Goal: Answer question/provide support: Share knowledge or assist other users

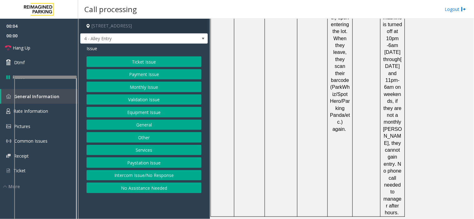
scroll to position [1648, 0]
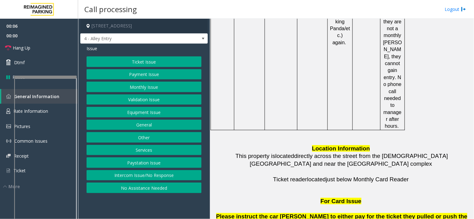
click at [155, 176] on button "Intercom Issue/No Response" at bounding box center [143, 175] width 115 height 11
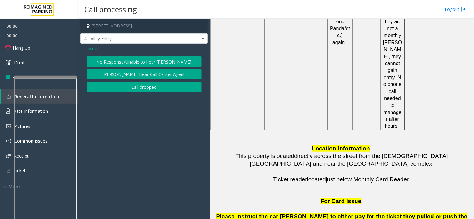
click at [132, 60] on button "No Response/Unable to hear [PERSON_NAME]" at bounding box center [143, 61] width 115 height 11
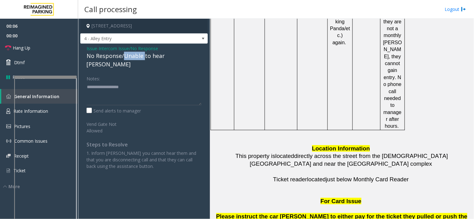
click at [132, 60] on div "No Response/Unable to hear [PERSON_NAME]" at bounding box center [143, 60] width 115 height 17
type textarea "**********"
click at [63, 50] on link "Hang Up" at bounding box center [39, 48] width 78 height 15
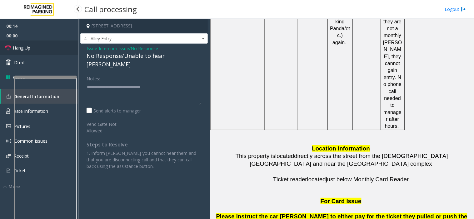
click at [63, 50] on link "Hang Up" at bounding box center [39, 48] width 78 height 15
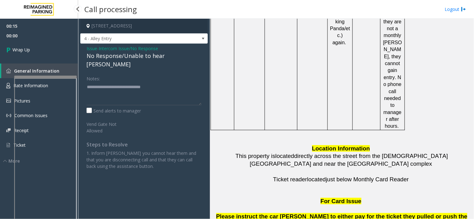
click at [63, 50] on link "Wrap Up" at bounding box center [39, 50] width 78 height 18
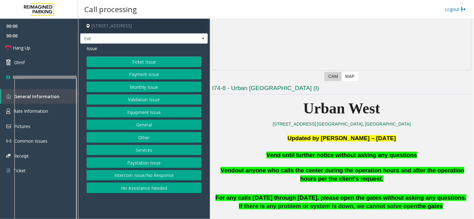
scroll to position [104, 0]
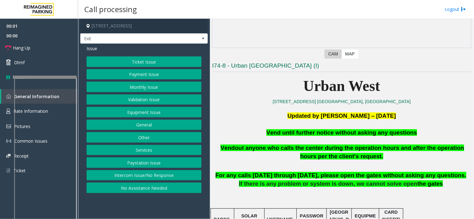
click at [135, 113] on button "Equipment Issue" at bounding box center [143, 112] width 115 height 11
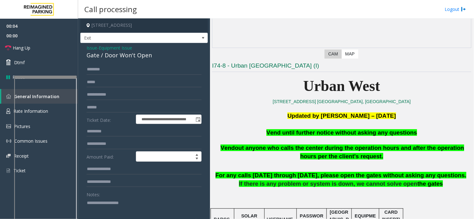
scroll to position [0, 0]
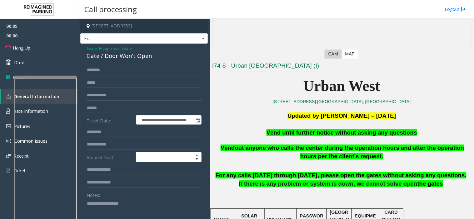
click at [94, 49] on span "Issue" at bounding box center [91, 48] width 11 height 7
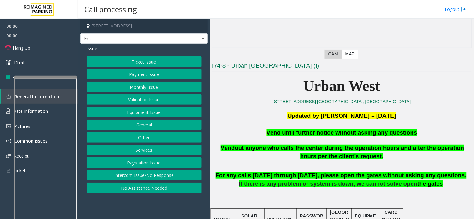
click at [147, 148] on button "Services" at bounding box center [143, 150] width 115 height 11
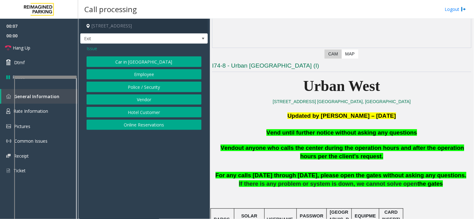
click at [141, 111] on button "Hotel Customer" at bounding box center [143, 112] width 115 height 11
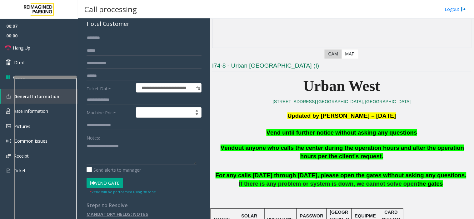
scroll to position [37, 0]
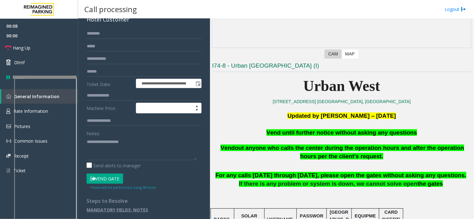
click at [118, 181] on button "Vend Gate" at bounding box center [104, 179] width 37 height 11
click at [295, 135] on span "Vend until further notice without asking any questions" at bounding box center [341, 133] width 150 height 7
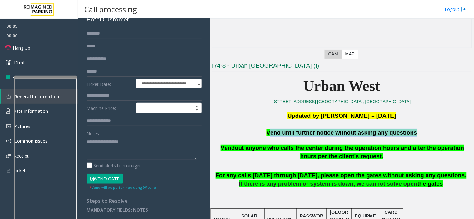
click at [295, 135] on span "Vend until further notice without asking any questions" at bounding box center [341, 133] width 150 height 7
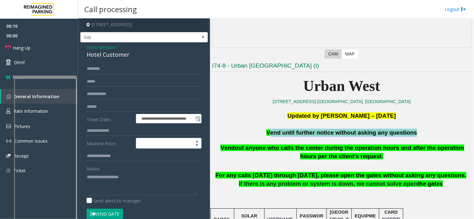
scroll to position [0, 0]
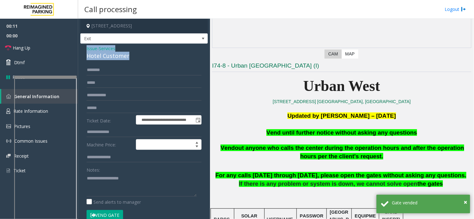
drag, startPoint x: 131, startPoint y: 58, endPoint x: 82, endPoint y: 49, distance: 50.5
click at [82, 49] on div "**********" at bounding box center [143, 155] width 127 height 223
copy div "Issue - Services Hotel Customer"
click at [106, 191] on textarea at bounding box center [141, 185] width 110 height 23
paste textarea "**********"
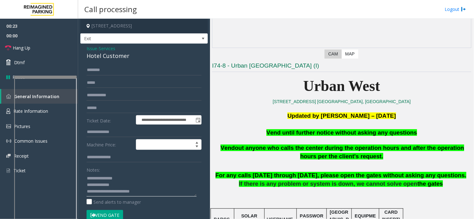
click at [126, 195] on textarea at bounding box center [141, 185] width 110 height 23
type textarea "**********"
click at [45, 49] on link "Hang Up" at bounding box center [39, 48] width 78 height 15
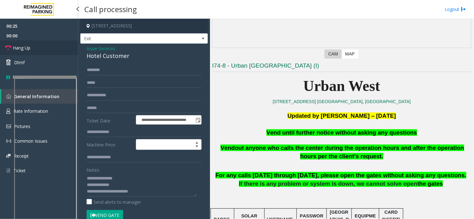
click at [45, 49] on link "Hang Up" at bounding box center [39, 48] width 78 height 15
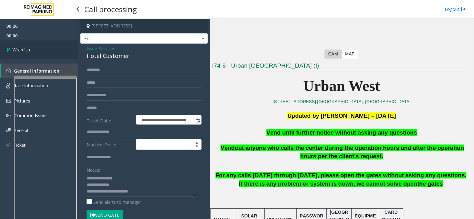
click at [47, 50] on link "Wrap Up" at bounding box center [39, 50] width 78 height 18
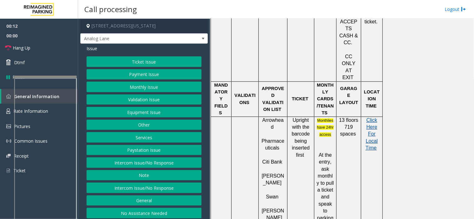
scroll to position [381, 0]
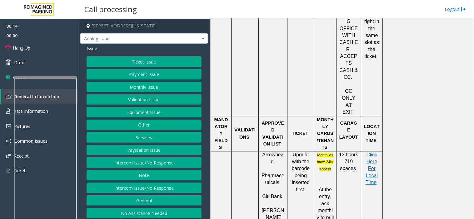
click at [128, 60] on button "Ticket Issue" at bounding box center [143, 61] width 115 height 11
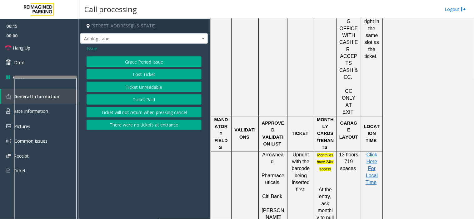
click at [140, 84] on button "Ticket Unreadable" at bounding box center [143, 87] width 115 height 11
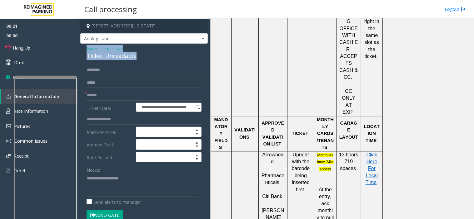
drag, startPoint x: 139, startPoint y: 55, endPoint x: 86, endPoint y: 49, distance: 53.4
click at [86, 49] on div "**********" at bounding box center [143, 209] width 127 height 330
copy div "Issue - Ticket Issue Ticket Unreadable"
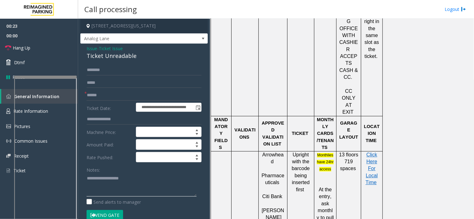
click at [92, 180] on textarea at bounding box center [141, 185] width 110 height 23
paste textarea "**********"
type textarea "**********"
drag, startPoint x: 101, startPoint y: 191, endPoint x: 124, endPoint y: 40, distance: 153.1
click at [124, 40] on span "Analog Lane" at bounding box center [131, 39] width 101 height 10
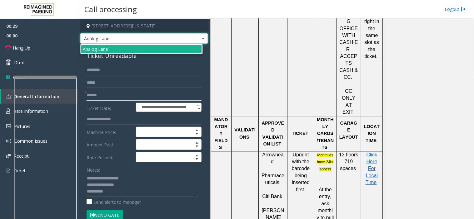
click at [99, 91] on input "text" at bounding box center [143, 95] width 115 height 11
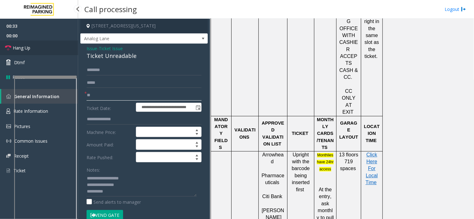
type input "**"
click at [52, 47] on link "Hang Up" at bounding box center [39, 48] width 78 height 15
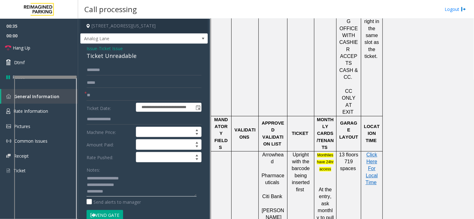
drag, startPoint x: 98, startPoint y: 188, endPoint x: 99, endPoint y: 191, distance: 3.5
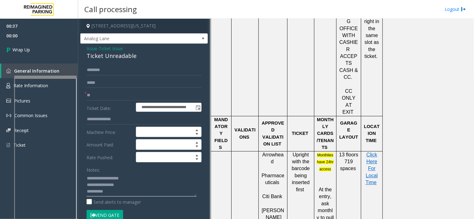
type textarea "**********"
click at [94, 52] on div "Ticket Unreadable" at bounding box center [143, 56] width 115 height 8
click at [95, 49] on span "Issue" at bounding box center [91, 48] width 11 height 7
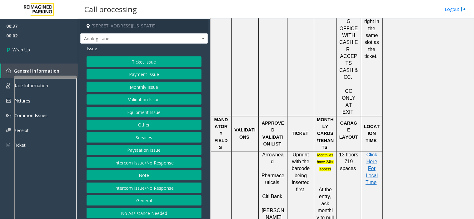
click at [140, 110] on button "Equipment Issue" at bounding box center [143, 112] width 115 height 11
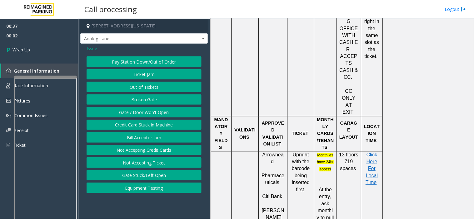
click at [140, 110] on button "Gate / Door Won't Open" at bounding box center [143, 112] width 115 height 11
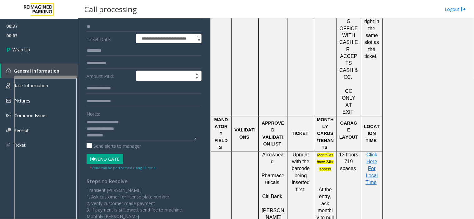
scroll to position [69, 0]
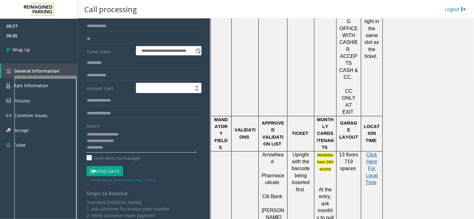
drag, startPoint x: 101, startPoint y: 135, endPoint x: 132, endPoint y: 142, distance: 31.2
click at [132, 142] on textarea at bounding box center [141, 141] width 110 height 23
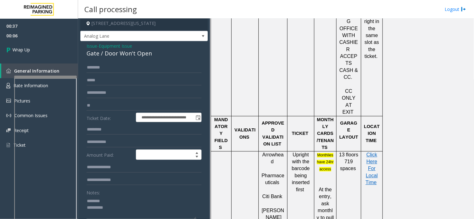
scroll to position [0, 0]
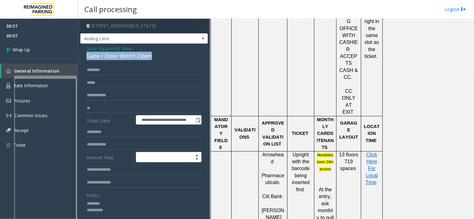
drag, startPoint x: 160, startPoint y: 54, endPoint x: 83, endPoint y: 57, distance: 77.2
click at [83, 57] on div "**********" at bounding box center [143, 195] width 127 height 303
copy div "Gate / Door Won't Open"
click at [128, 198] on div "Notes:" at bounding box center [143, 206] width 115 height 32
click at [128, 202] on textarea at bounding box center [141, 210] width 110 height 23
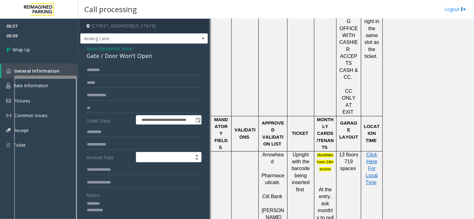
paste textarea "**********"
click at [124, 208] on textarea at bounding box center [141, 210] width 110 height 23
type textarea "**********"
click at [32, 55] on link "Wrap Up" at bounding box center [39, 50] width 78 height 18
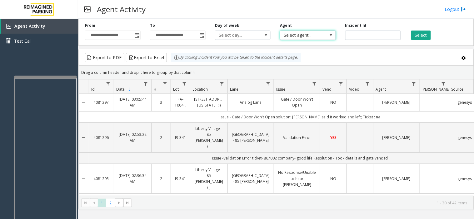
click at [318, 32] on span "Select agent..." at bounding box center [302, 35] width 44 height 9
type input "******"
drag, startPoint x: 436, startPoint y: 35, endPoint x: 413, endPoint y: 31, distance: 23.6
click at [432, 35] on div "Select" at bounding box center [437, 31] width 65 height 17
click at [413, 31] on button "Select" at bounding box center [421, 35] width 20 height 9
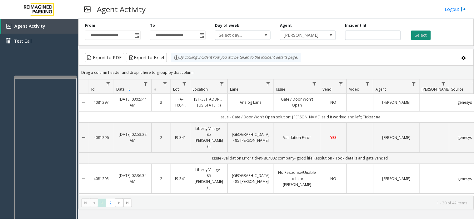
click at [413, 32] on button "Select" at bounding box center [421, 35] width 20 height 9
